Goal: Task Accomplishment & Management: Use online tool/utility

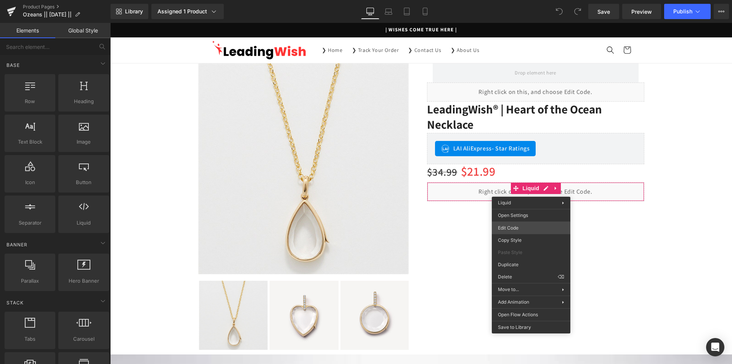
click at [506, 0] on div "You are previewing how the will restyle your page. You can not edit Elements in…" at bounding box center [366, 0] width 732 height 0
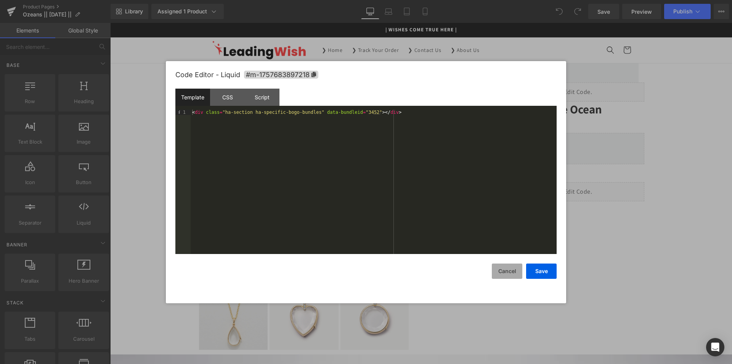
click at [505, 269] on button "Cancel" at bounding box center [507, 270] width 31 height 15
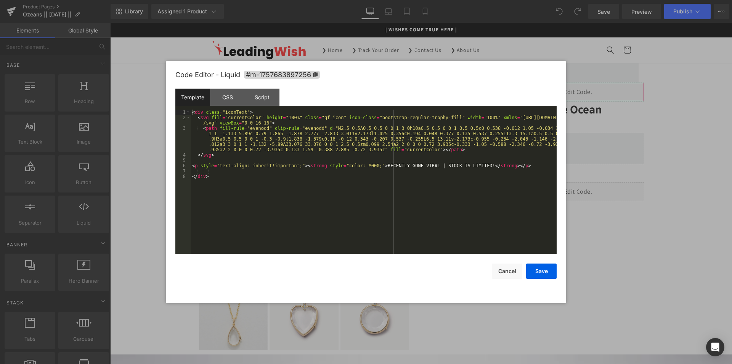
click at [509, 0] on div "You are previewing how the will restyle your page. You can not edit Elements in…" at bounding box center [366, 0] width 732 height 0
click at [509, 273] on button "Cancel" at bounding box center [507, 270] width 31 height 15
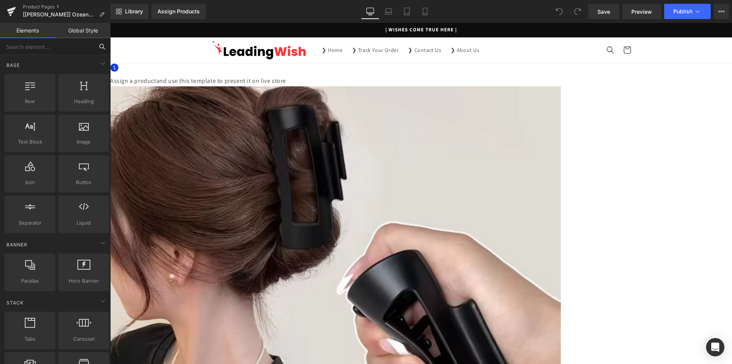
click at [42, 49] on input "text" at bounding box center [47, 46] width 94 height 17
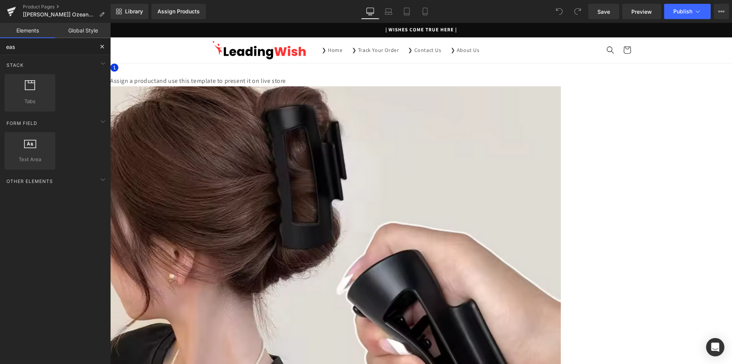
type input "easy"
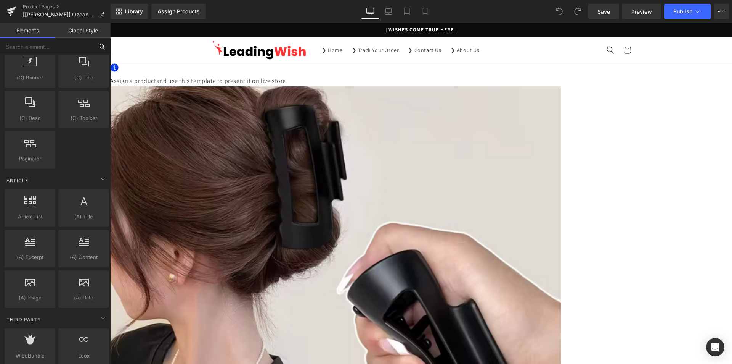
scroll to position [1455, 0]
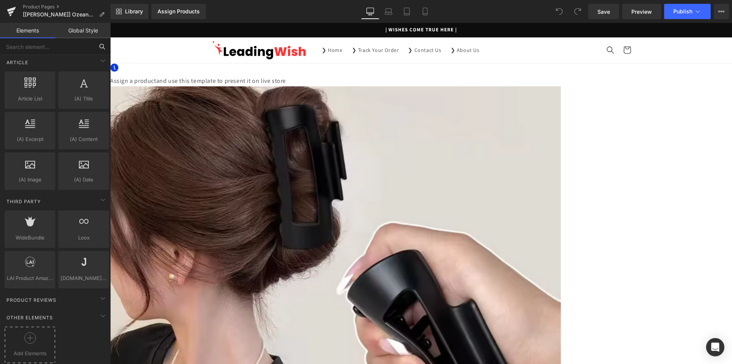
click at [32, 332] on icon at bounding box center [29, 337] width 11 height 11
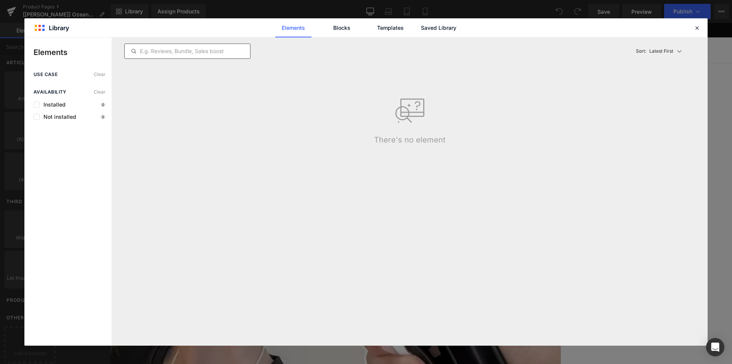
click at [175, 55] on input "text" at bounding box center [187, 51] width 125 height 9
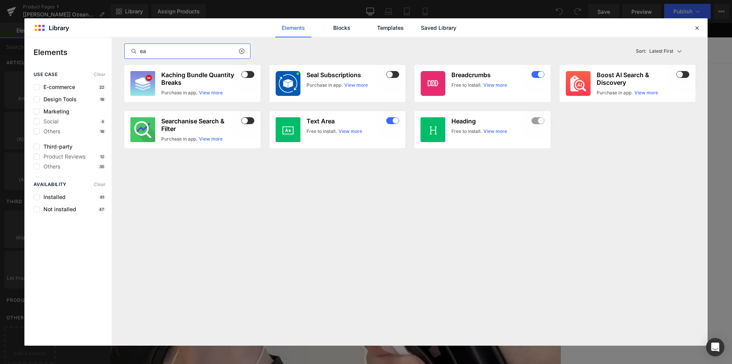
type input "eas"
type input "ea"
click at [698, 27] on icon at bounding box center [697, 27] width 7 height 7
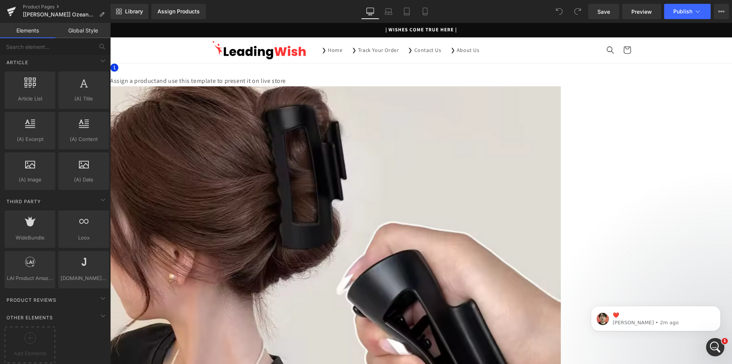
scroll to position [0, 0]
